Goal: Task Accomplishment & Management: Manage account settings

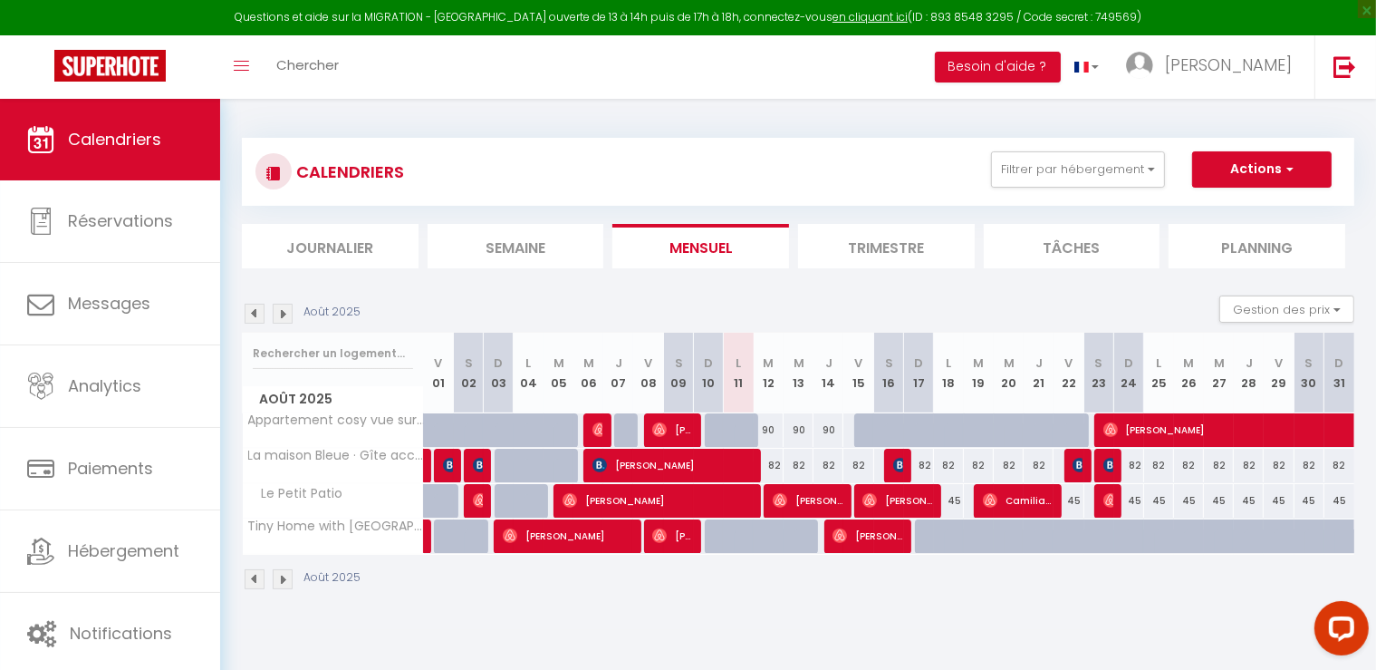
click at [283, 305] on img at bounding box center [283, 314] width 20 height 20
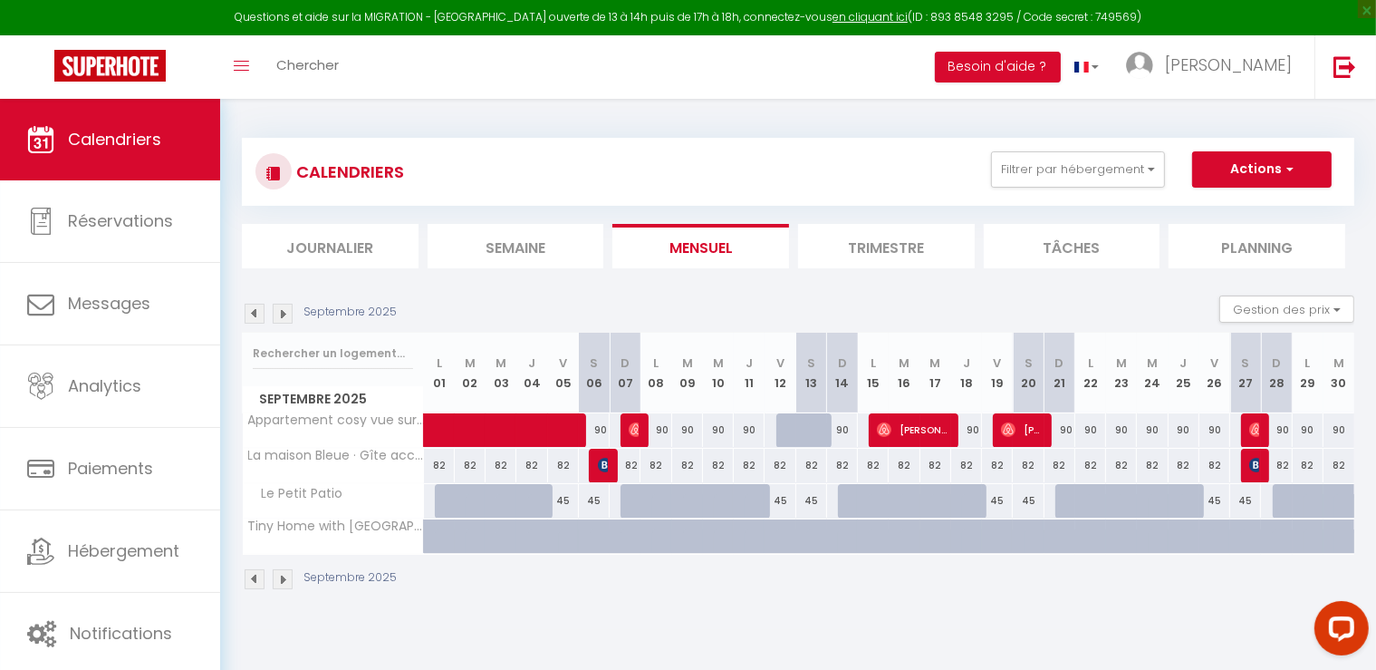
click at [286, 319] on img at bounding box center [283, 314] width 20 height 20
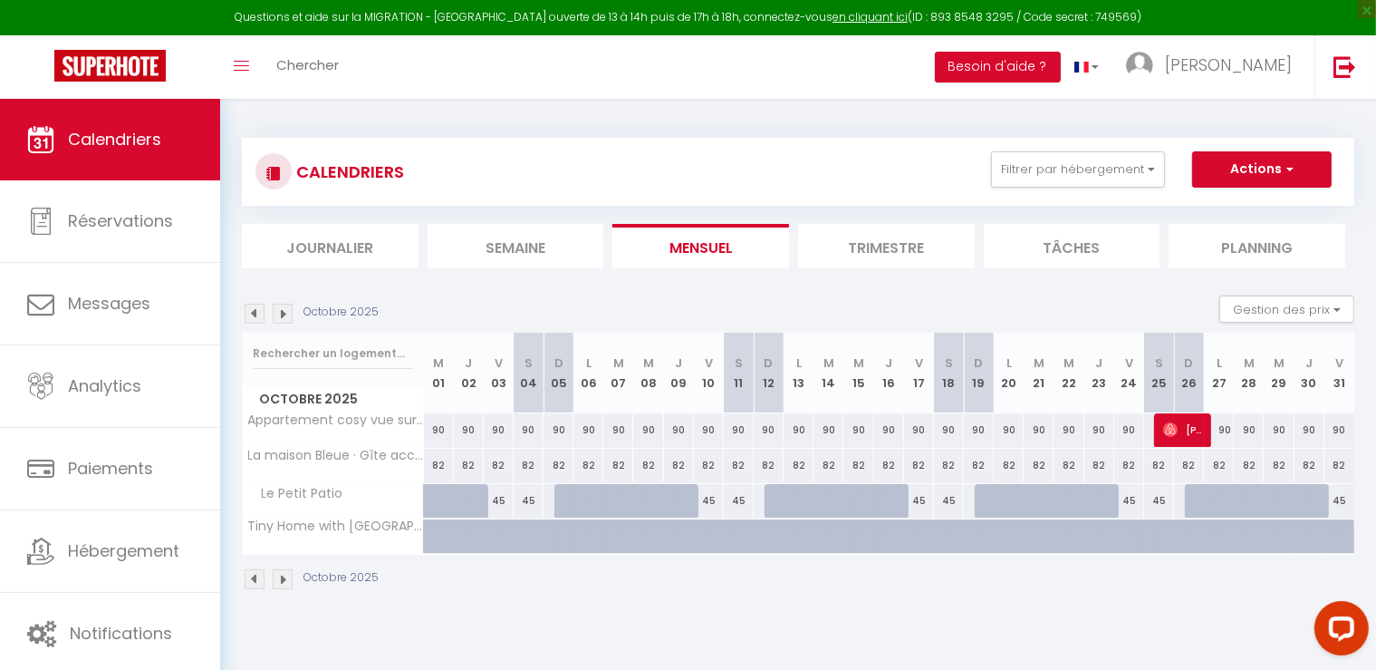
click at [280, 313] on img at bounding box center [283, 314] width 20 height 20
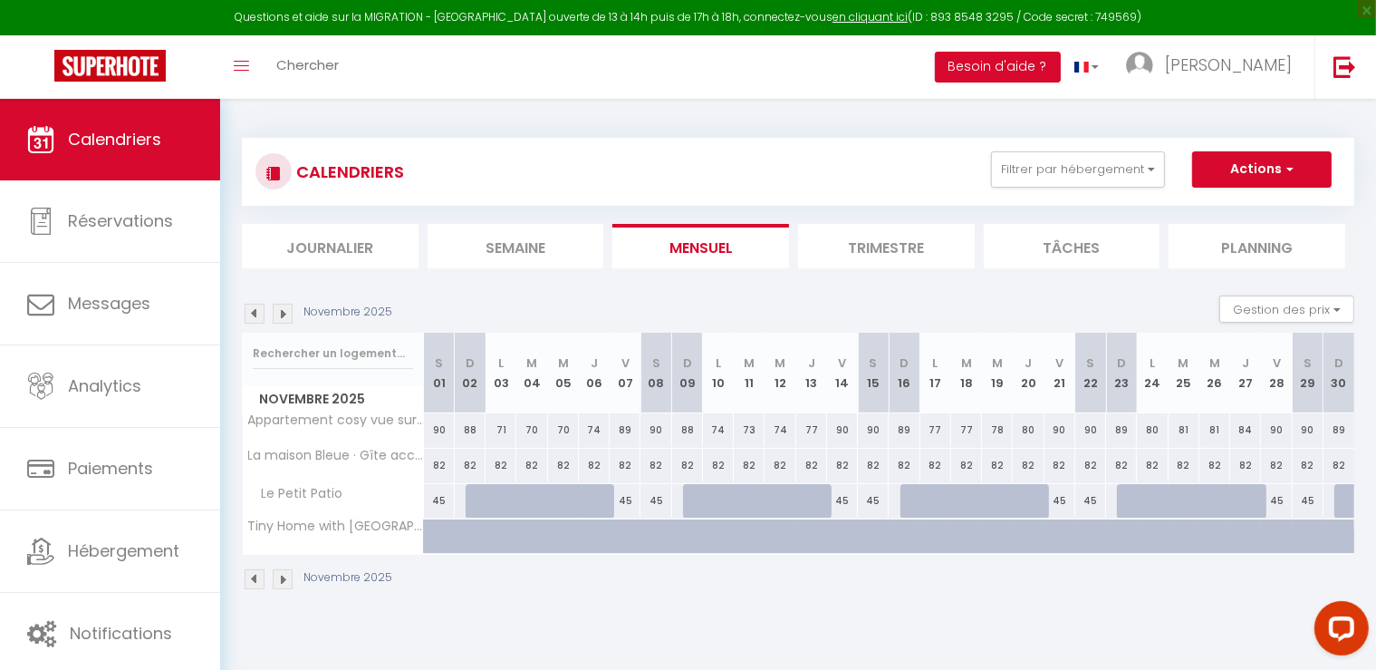
click at [280, 313] on img at bounding box center [283, 314] width 20 height 20
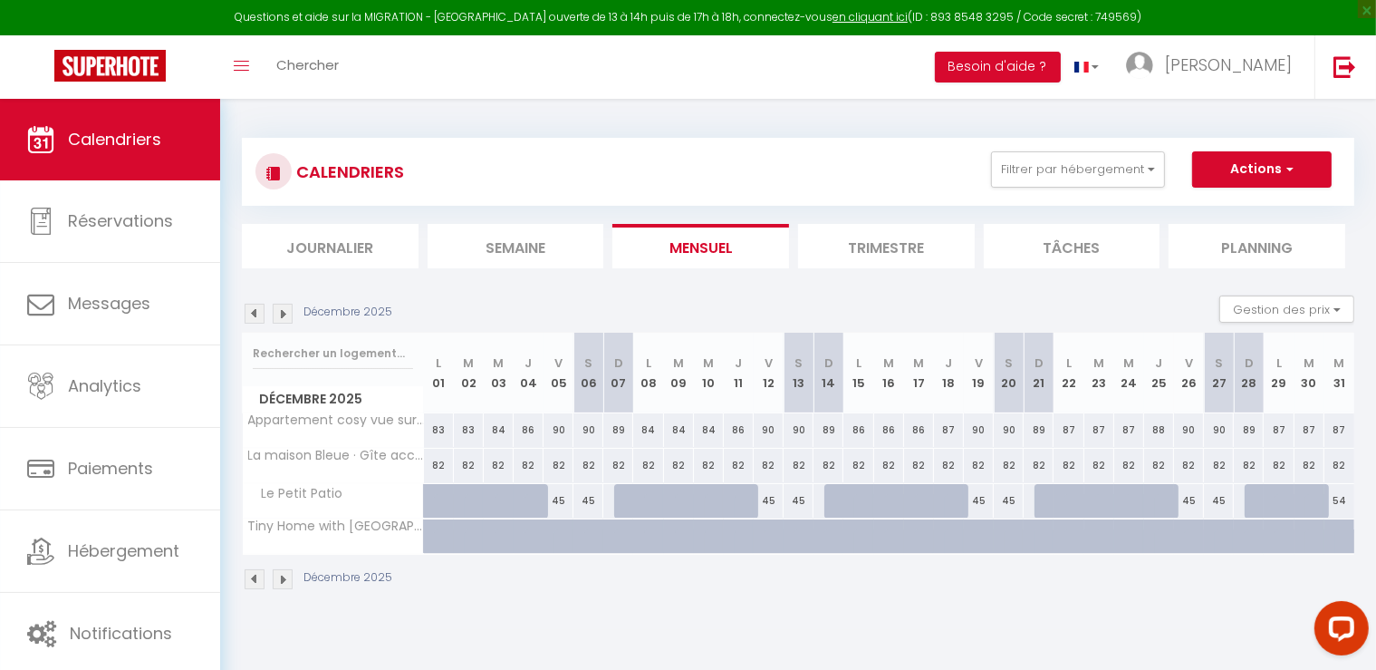
click at [258, 306] on img at bounding box center [255, 314] width 20 height 20
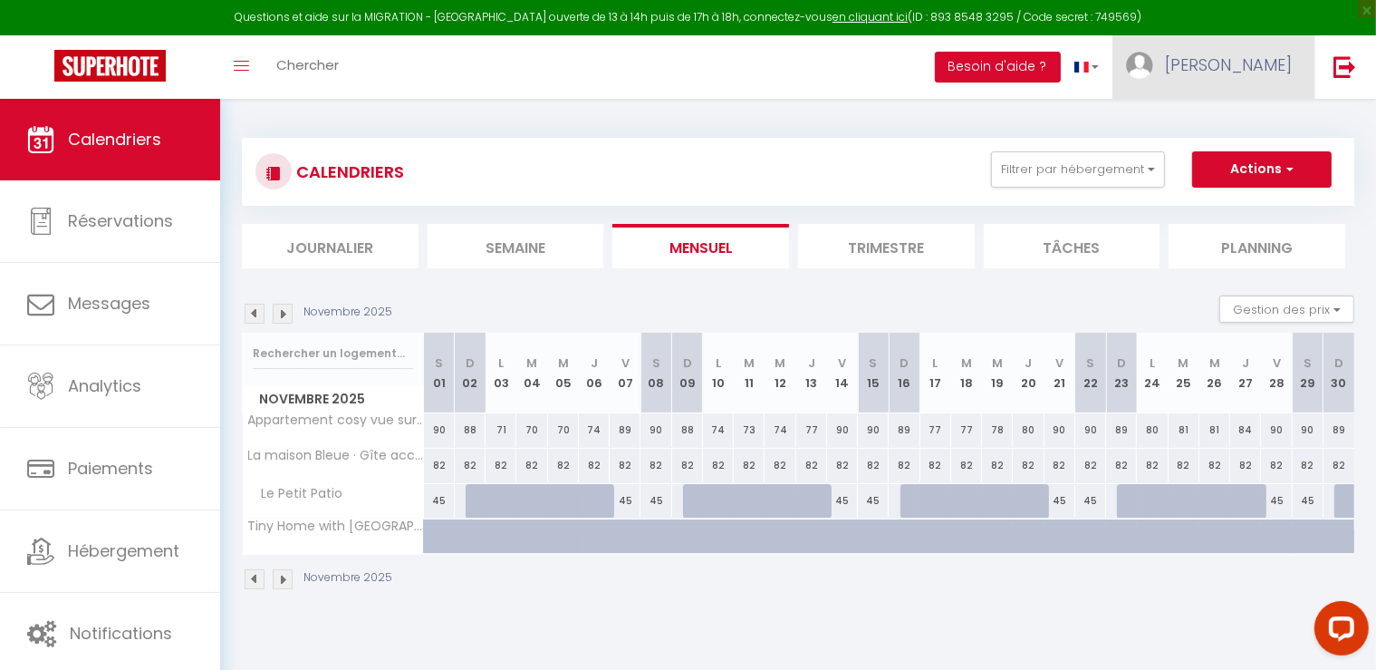
click at [1246, 67] on span "[PERSON_NAME]" at bounding box center [1228, 64] width 127 height 23
click at [1230, 124] on link "Paramètres" at bounding box center [1242, 126] width 134 height 31
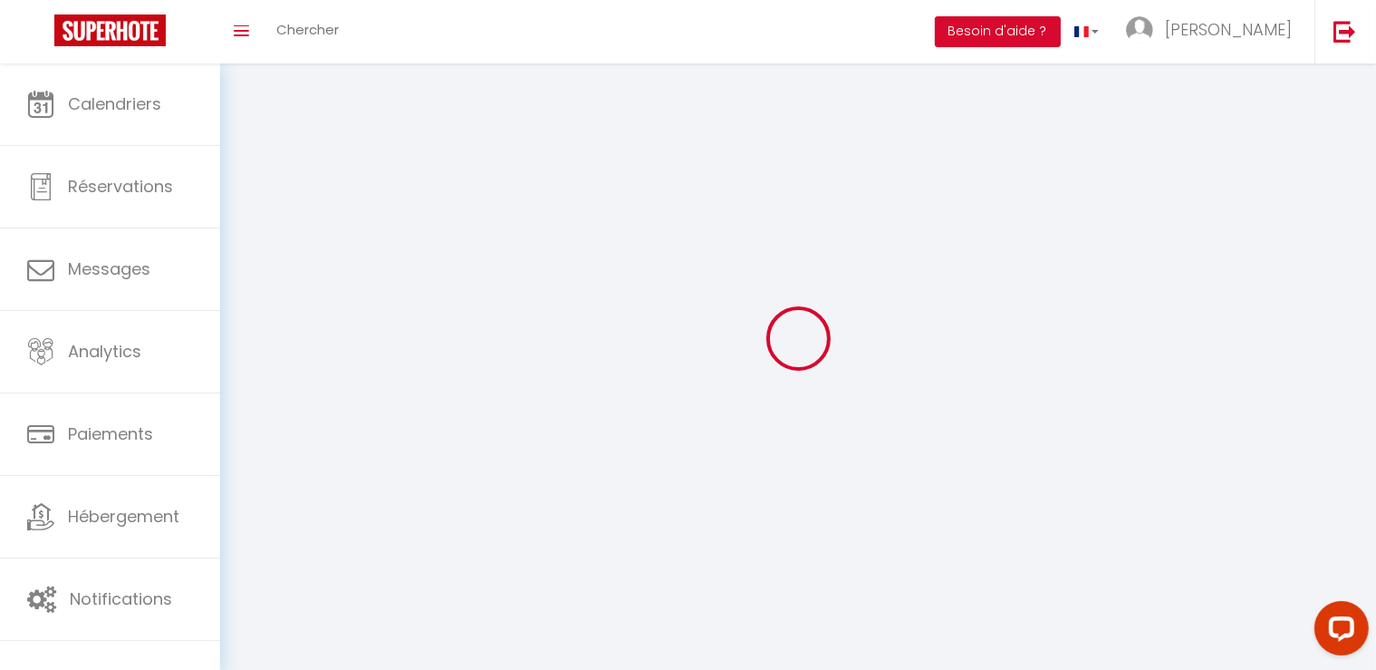
select select "fr"
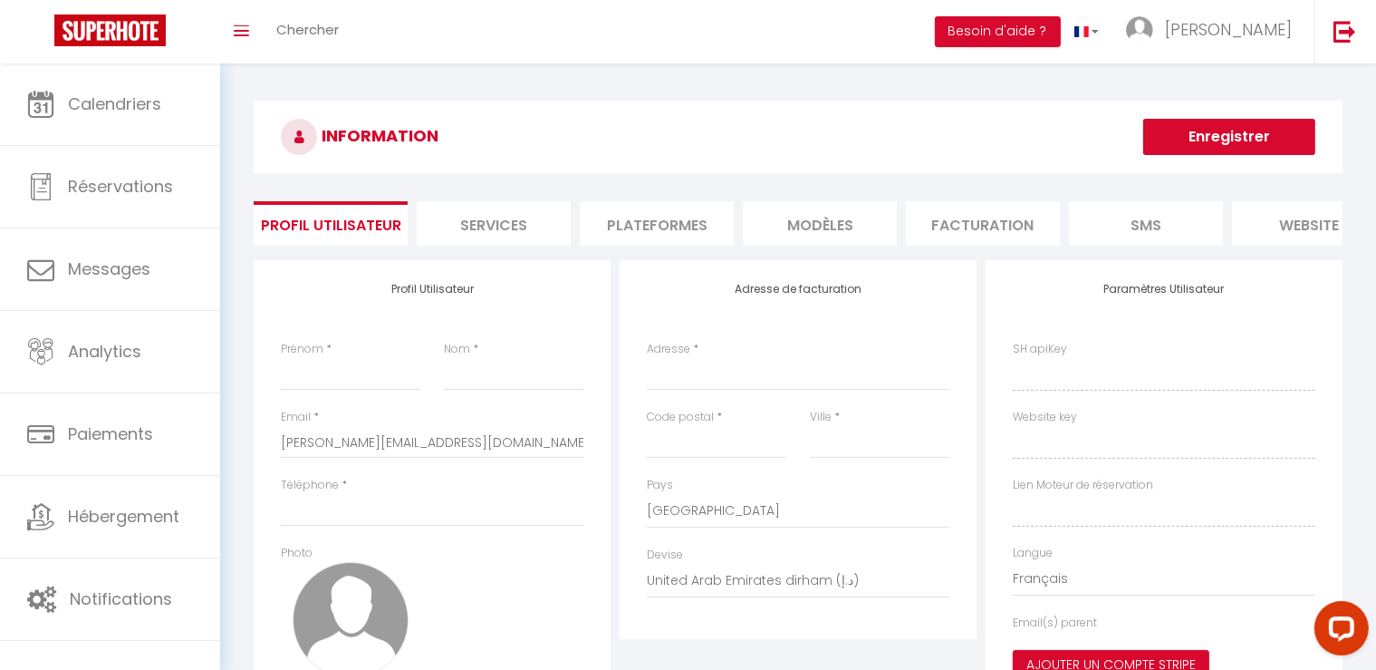
type input "[PERSON_NAME]"
type input "PUPILLE"
type input "0750530345"
type input "[STREET_ADDRESS]"
type input "58200"
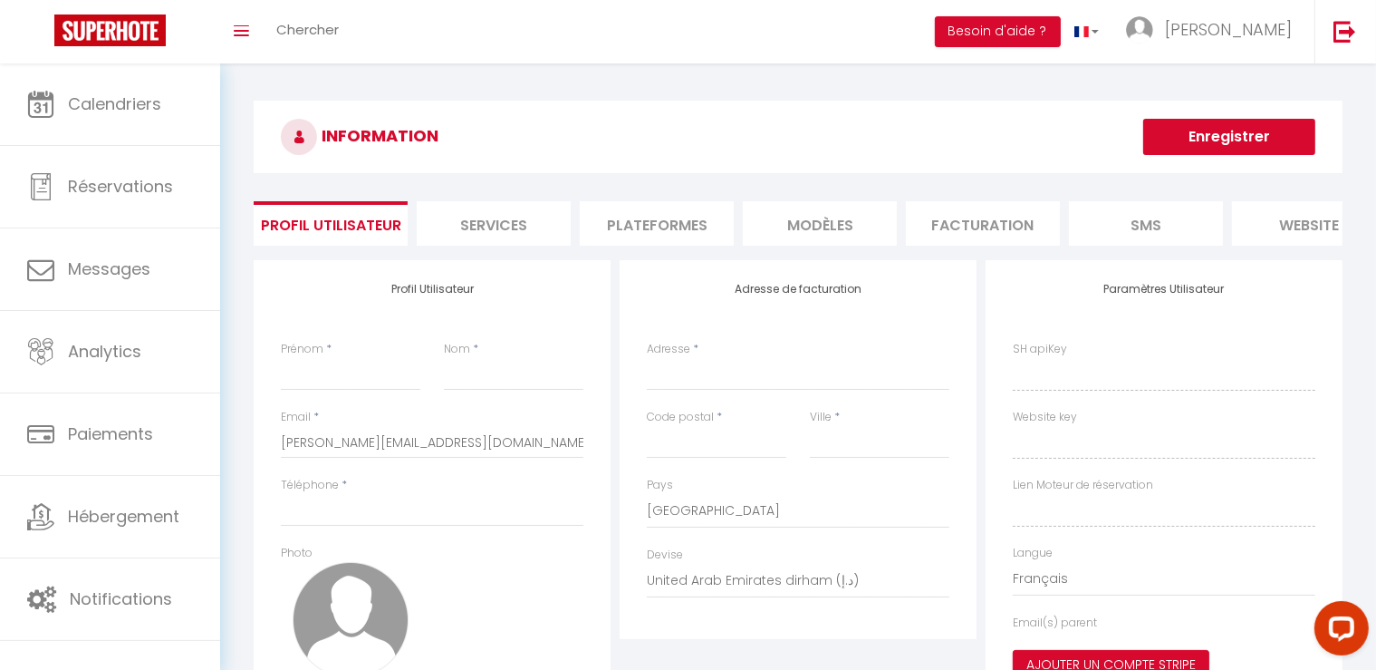
type input "COSNE-[GEOGRAPHIC_DATA]"
select select "1"
select select "28"
type input "oACvBSdY8CuYfvXfwKOg9Ww6P"
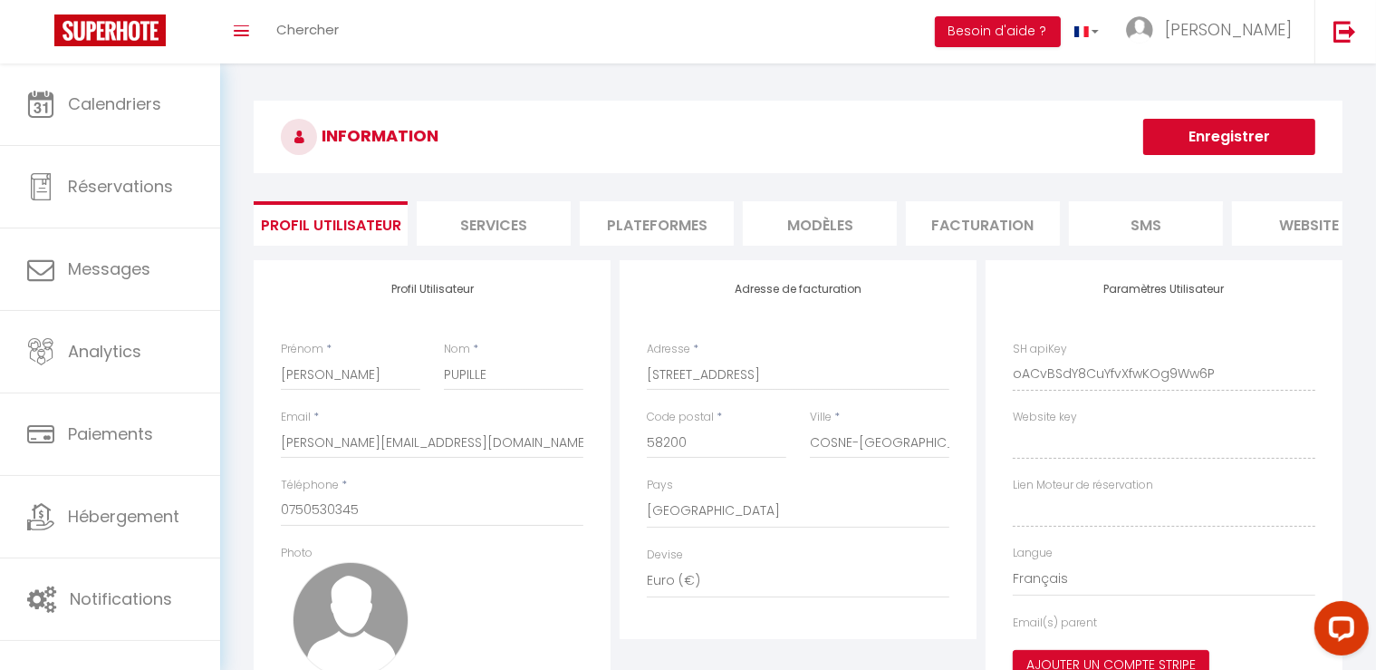
type input "uN5jXpseqHqgr10tmqB83faGc"
type input "[URL][DOMAIN_NAME]"
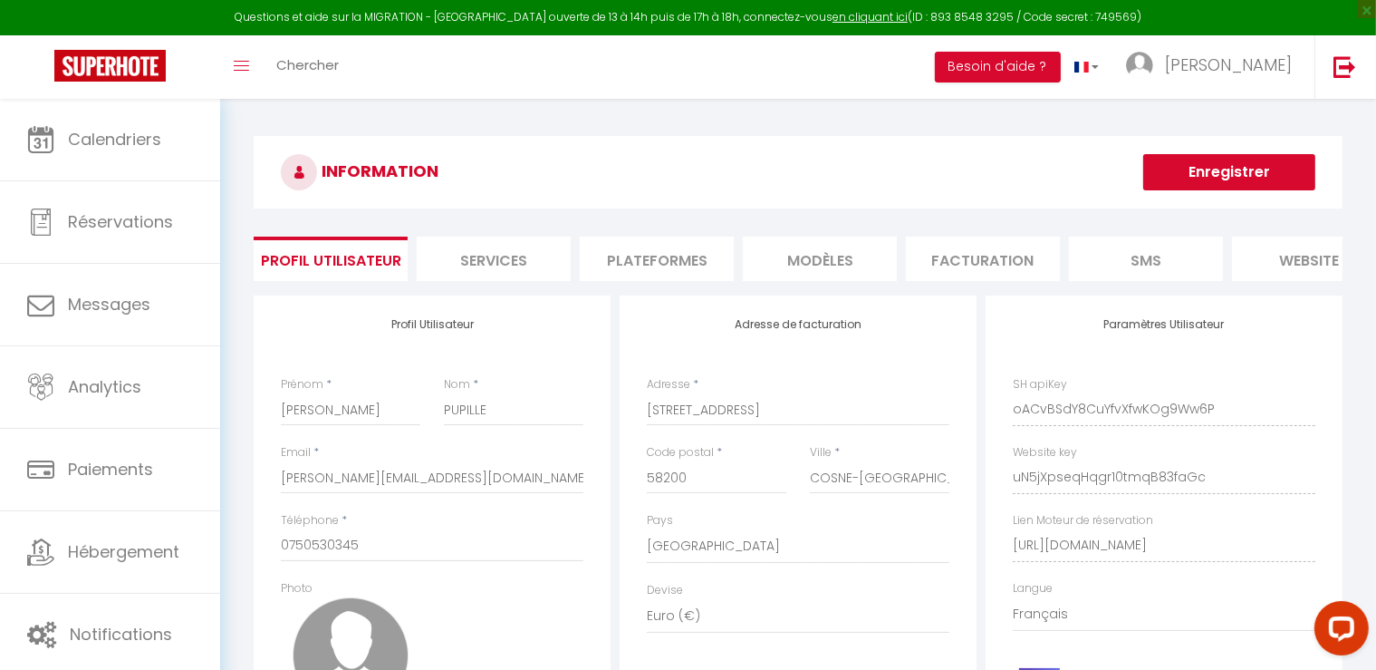
click at [644, 254] on li "Plateformes" at bounding box center [657, 258] width 154 height 44
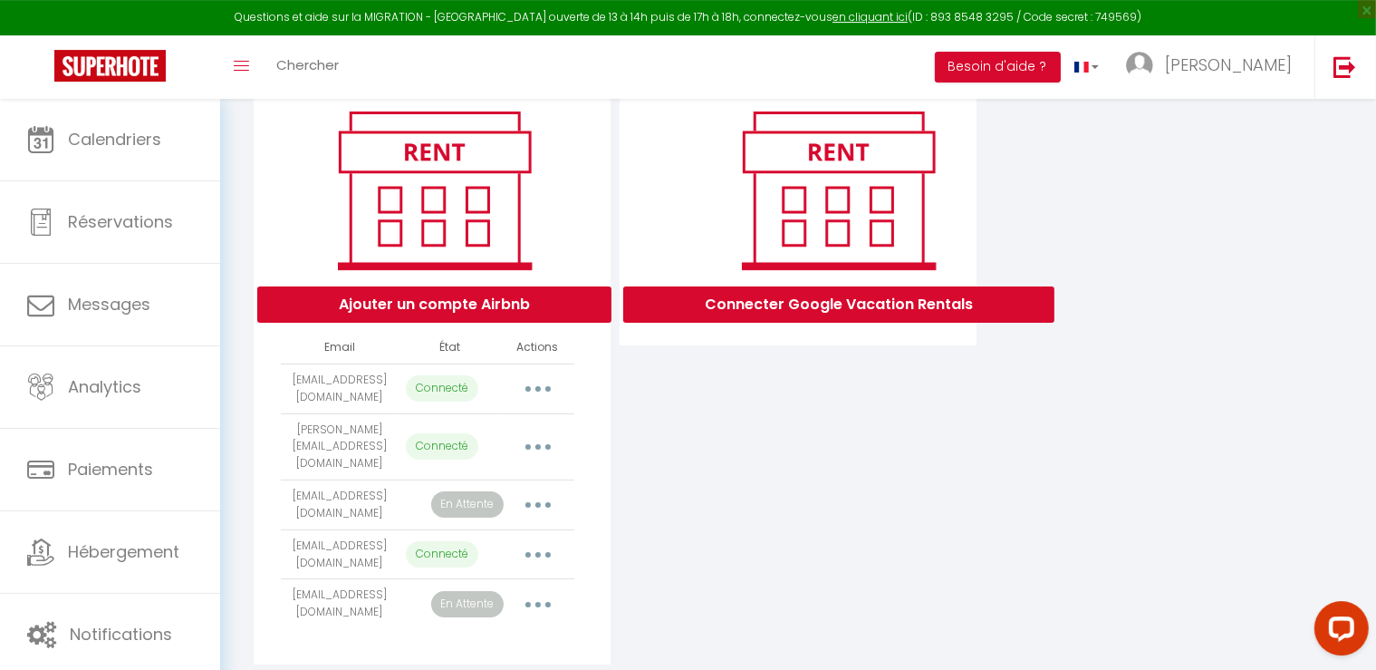
scroll to position [216, 0]
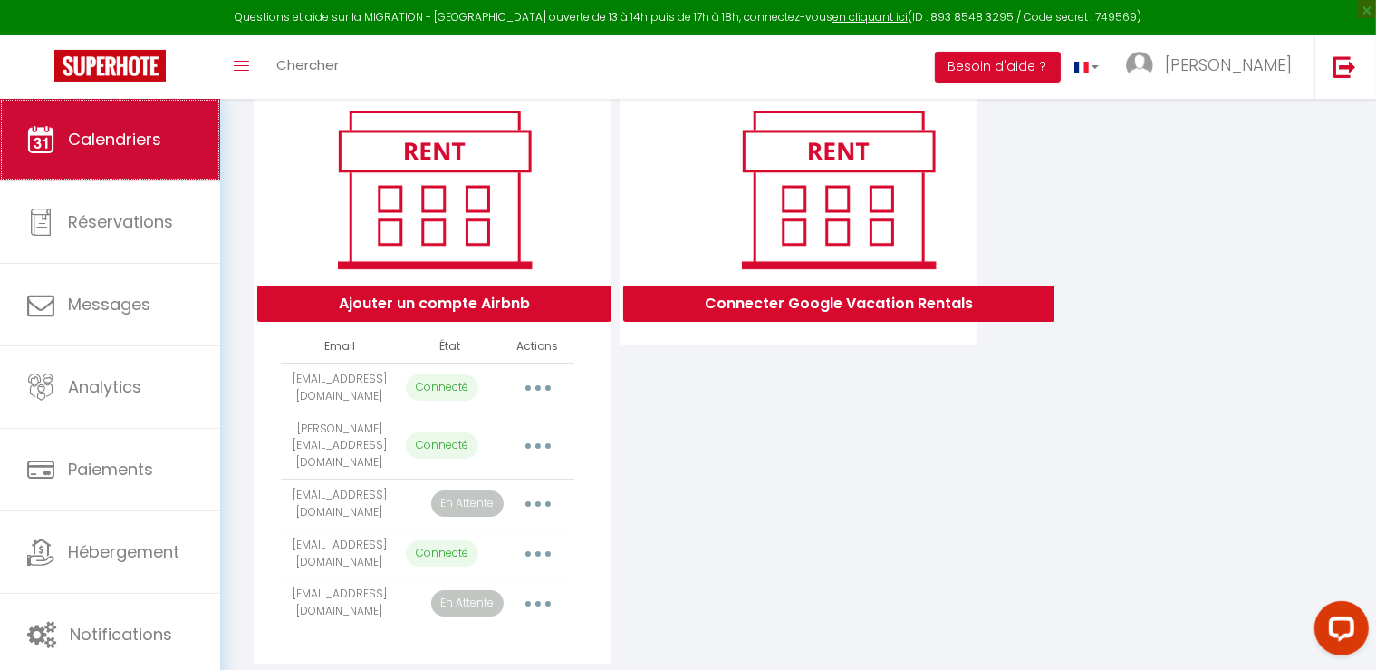
click at [125, 147] on span "Calendriers" at bounding box center [114, 139] width 93 height 23
